Goal: Find contact information: Find contact information

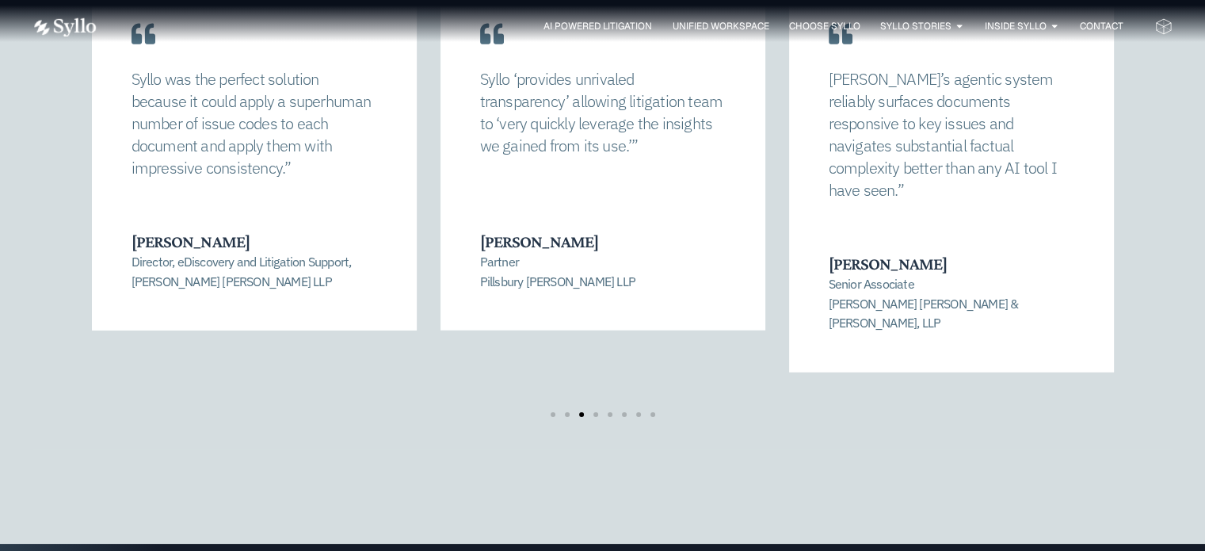
scroll to position [3375, 0]
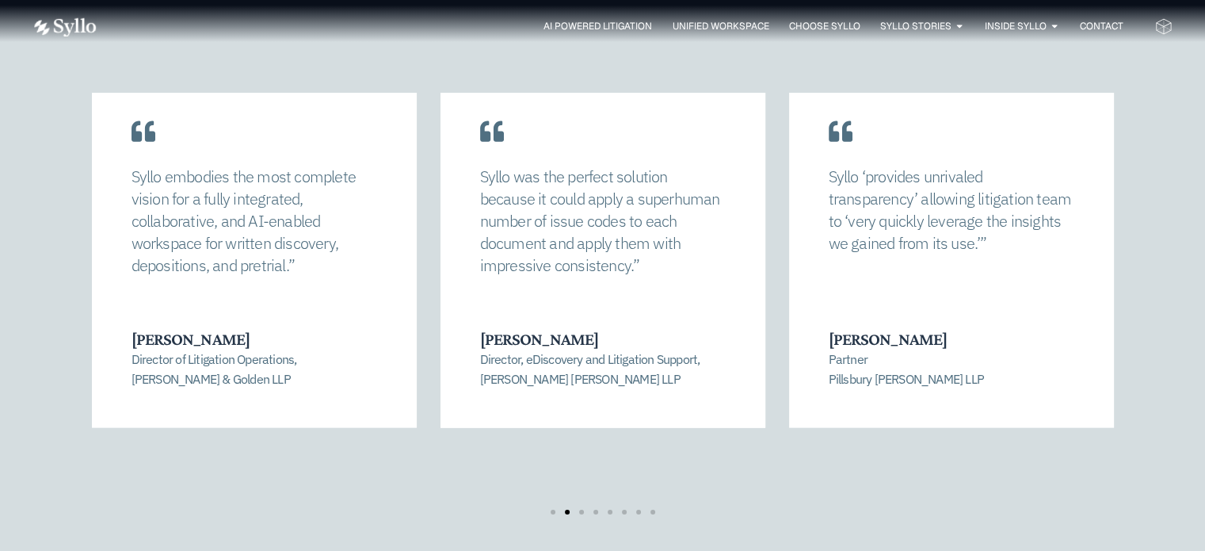
click at [770, 192] on div "Syllo allowed us to completely recalibrate our strategy and find a manageable n…" at bounding box center [603, 303] width 1022 height 421
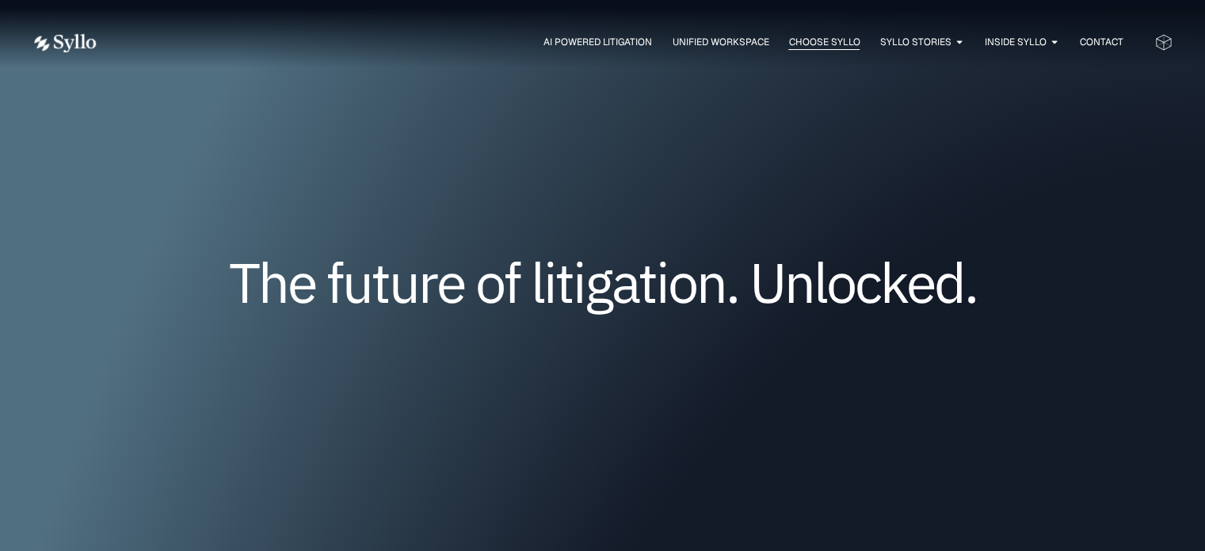
scroll to position [0, 0]
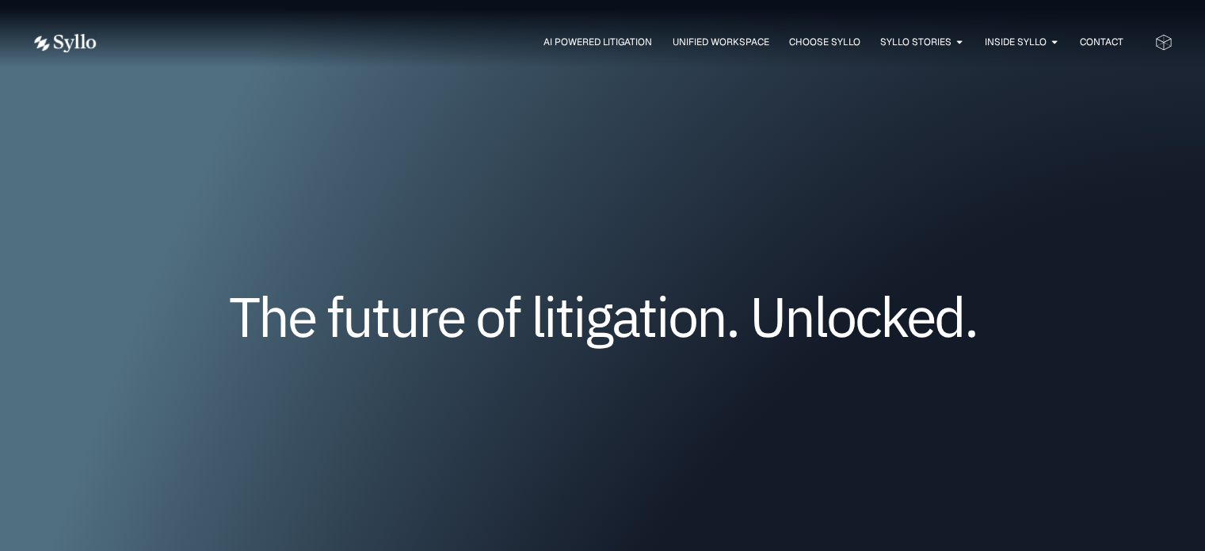
click at [1115, 37] on span "Contact" at bounding box center [1101, 42] width 44 height 14
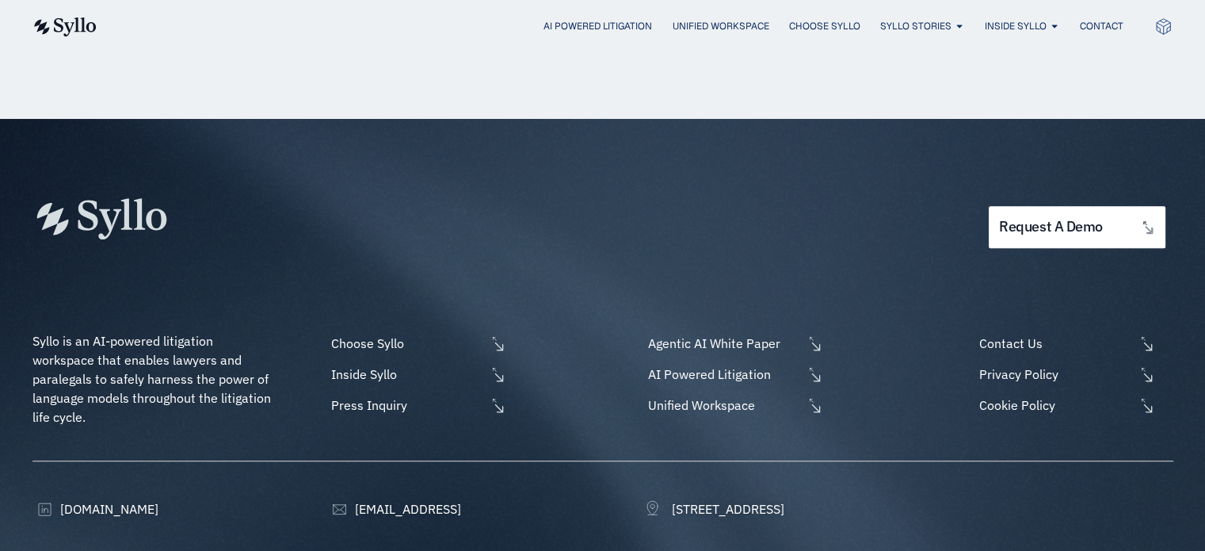
scroll to position [1030, 0]
